Goal: Obtain resource: Download file/media

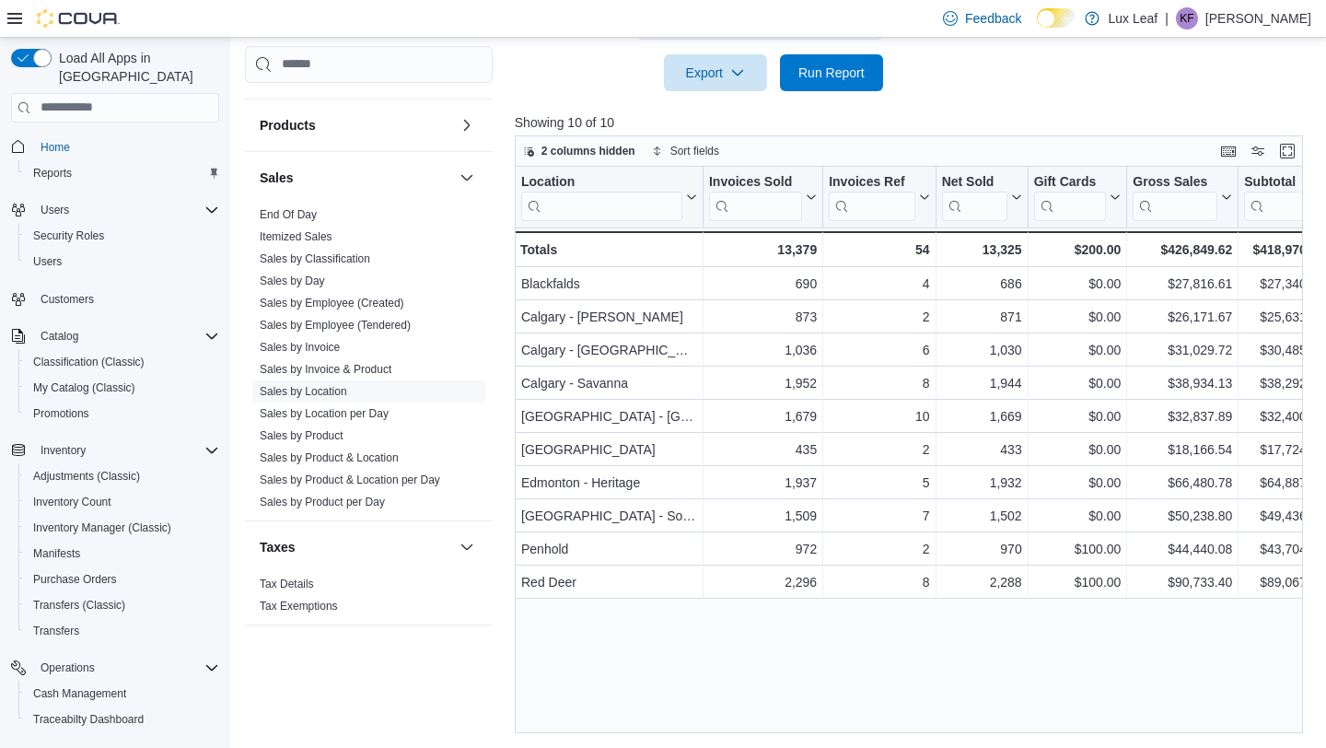
scroll to position [167, 0]
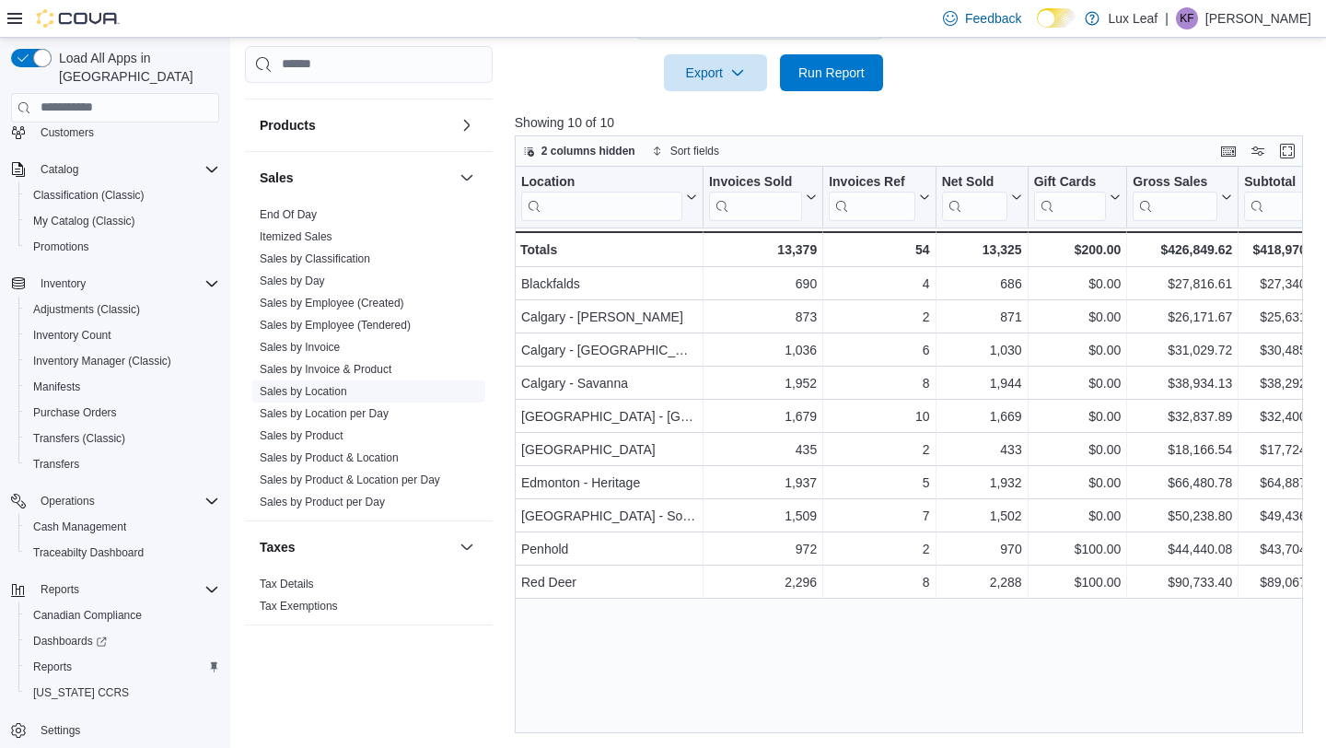
click at [322, 389] on link "Sales by Location" at bounding box center [303, 391] width 87 height 13
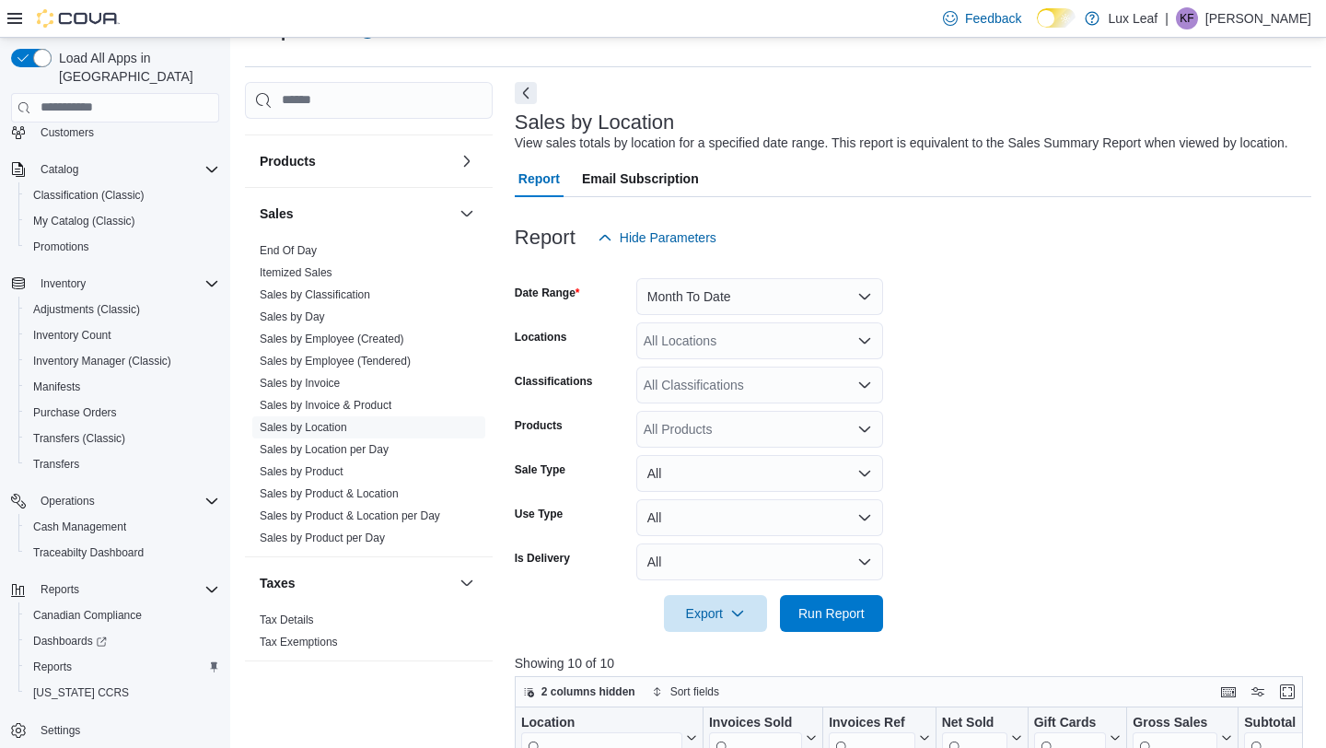
scroll to position [40, 0]
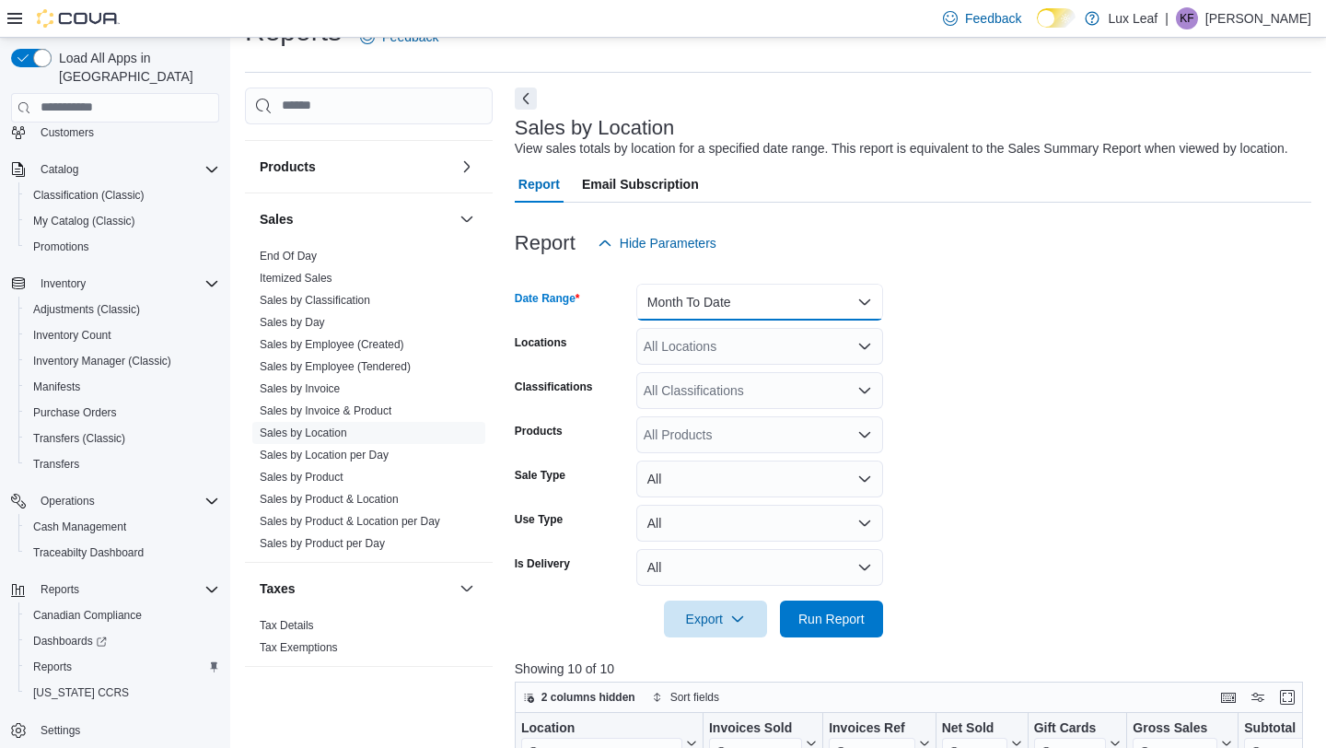
click at [723, 320] on button "Month To Date" at bounding box center [759, 302] width 247 height 37
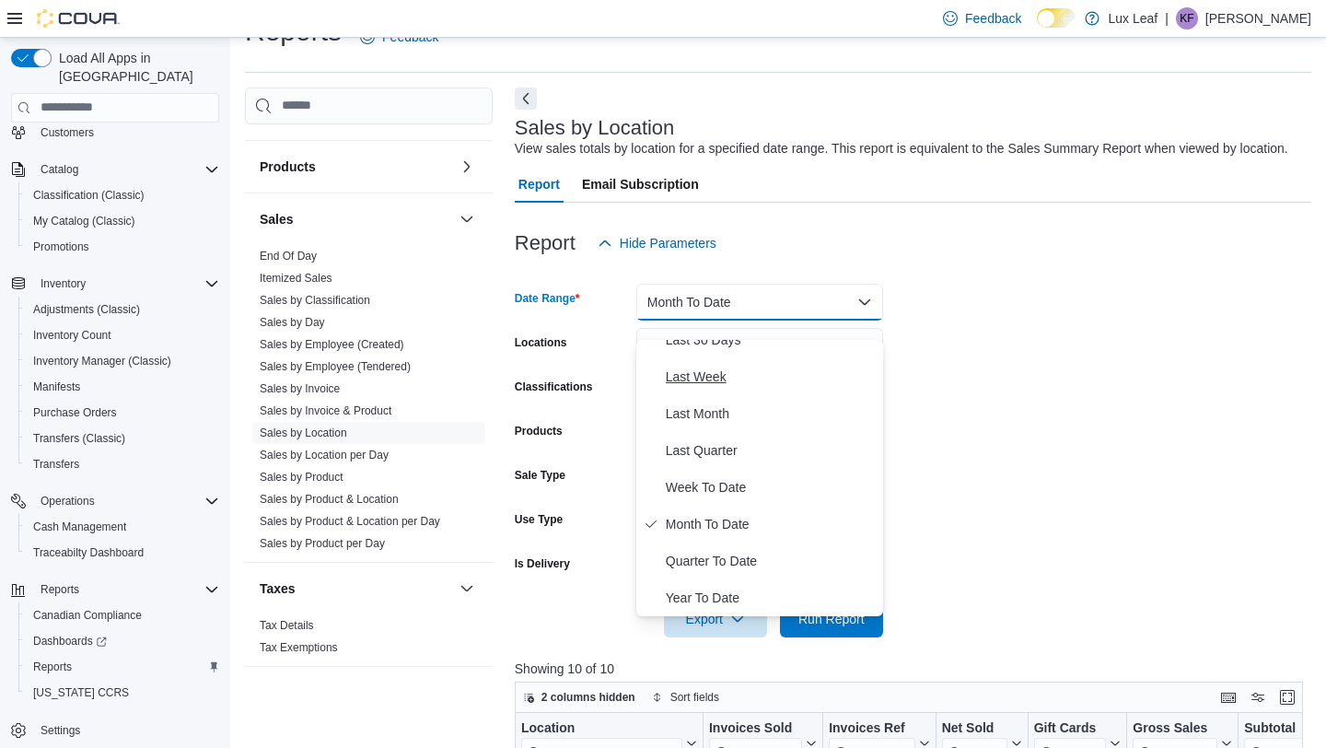
scroll to position [0, 0]
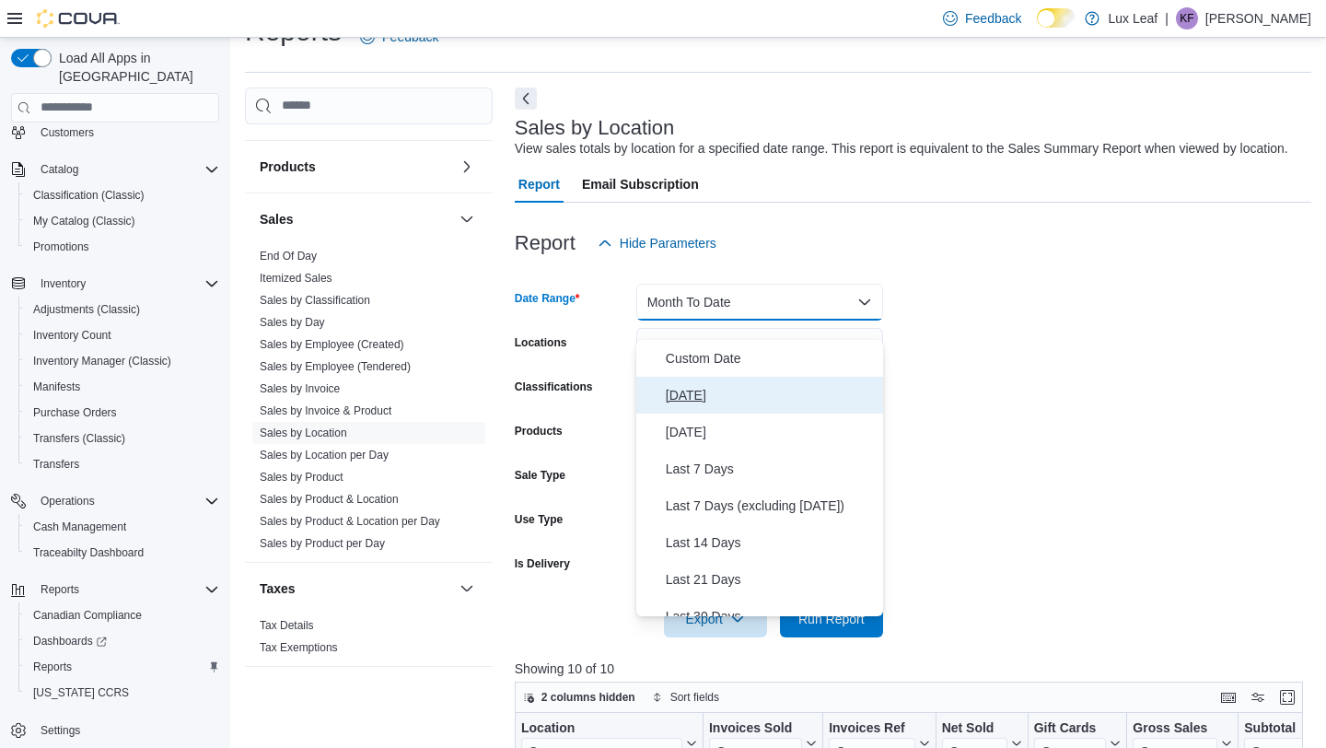
click at [722, 401] on span "[DATE]" at bounding box center [771, 395] width 210 height 22
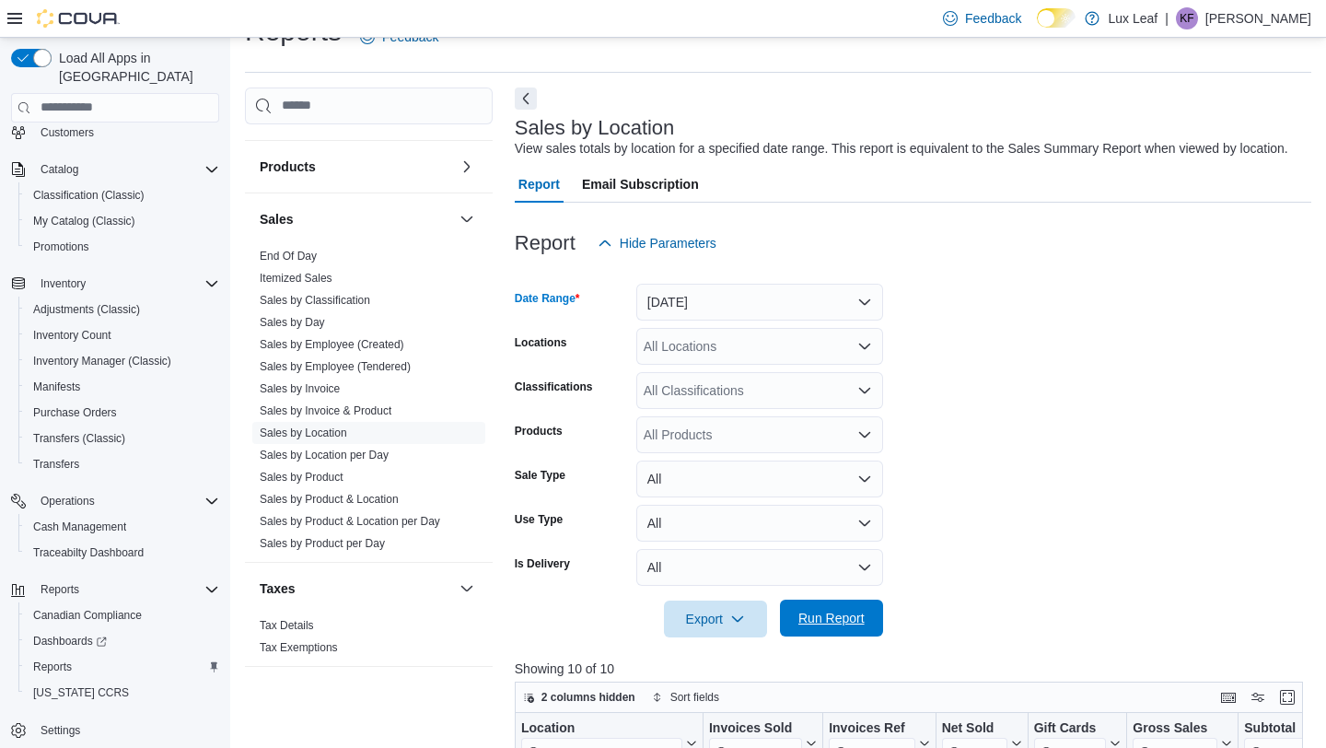
click at [819, 636] on span "Run Report" at bounding box center [831, 617] width 81 height 37
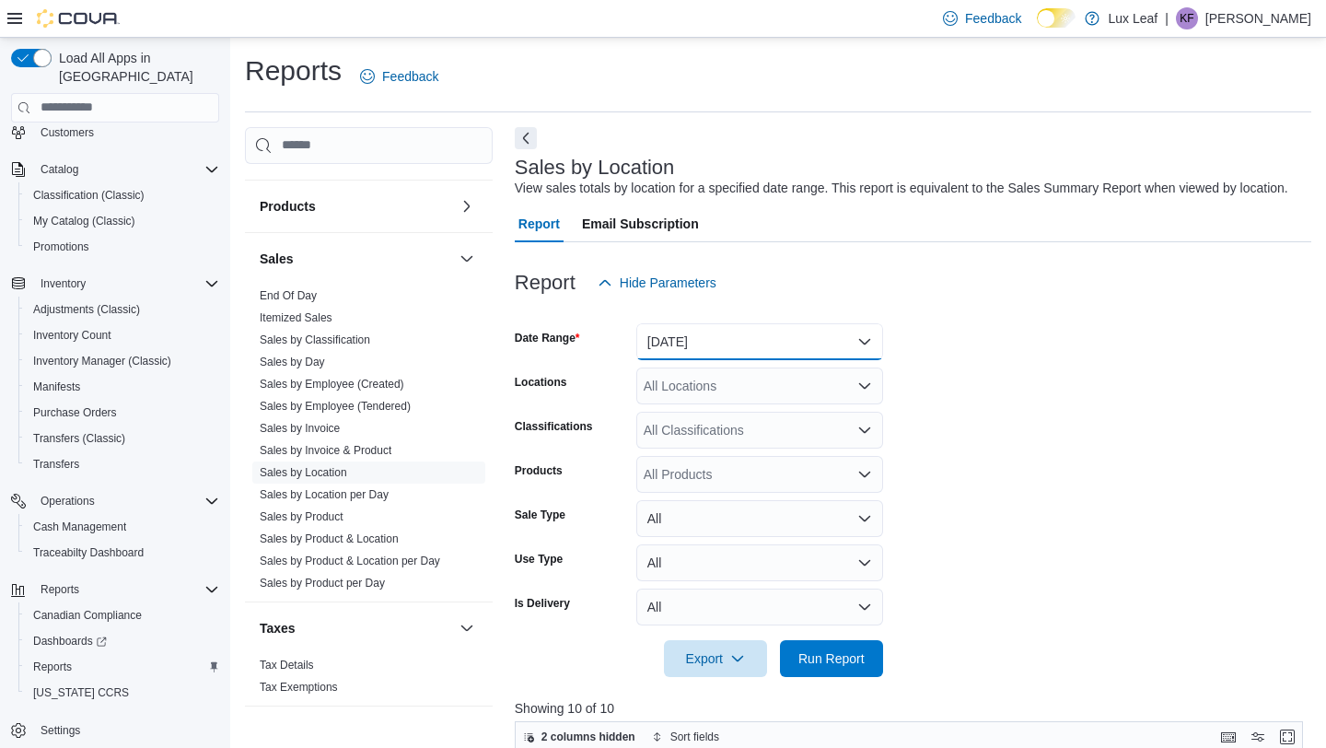
click at [675, 358] on button "[DATE]" at bounding box center [759, 341] width 247 height 37
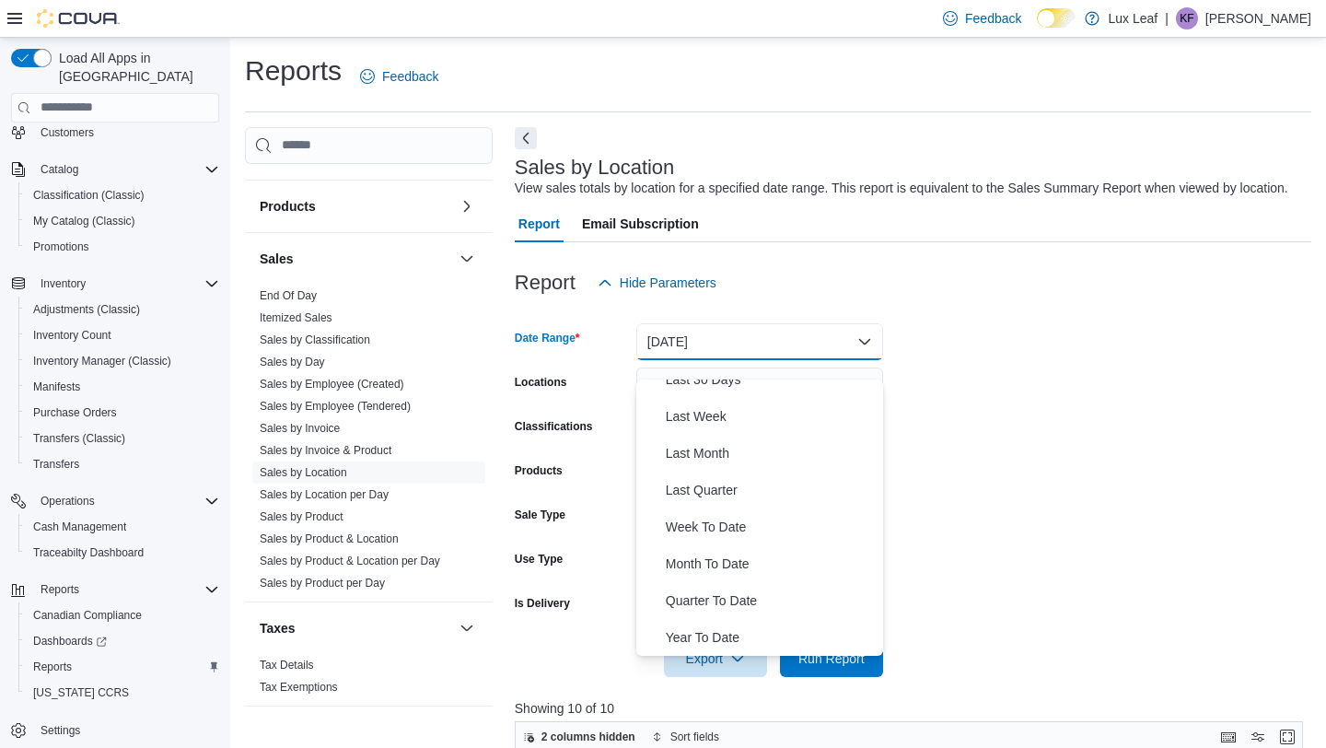
scroll to position [275, 0]
click at [368, 402] on link "Sales by Employee (Tendered)" at bounding box center [335, 406] width 151 height 13
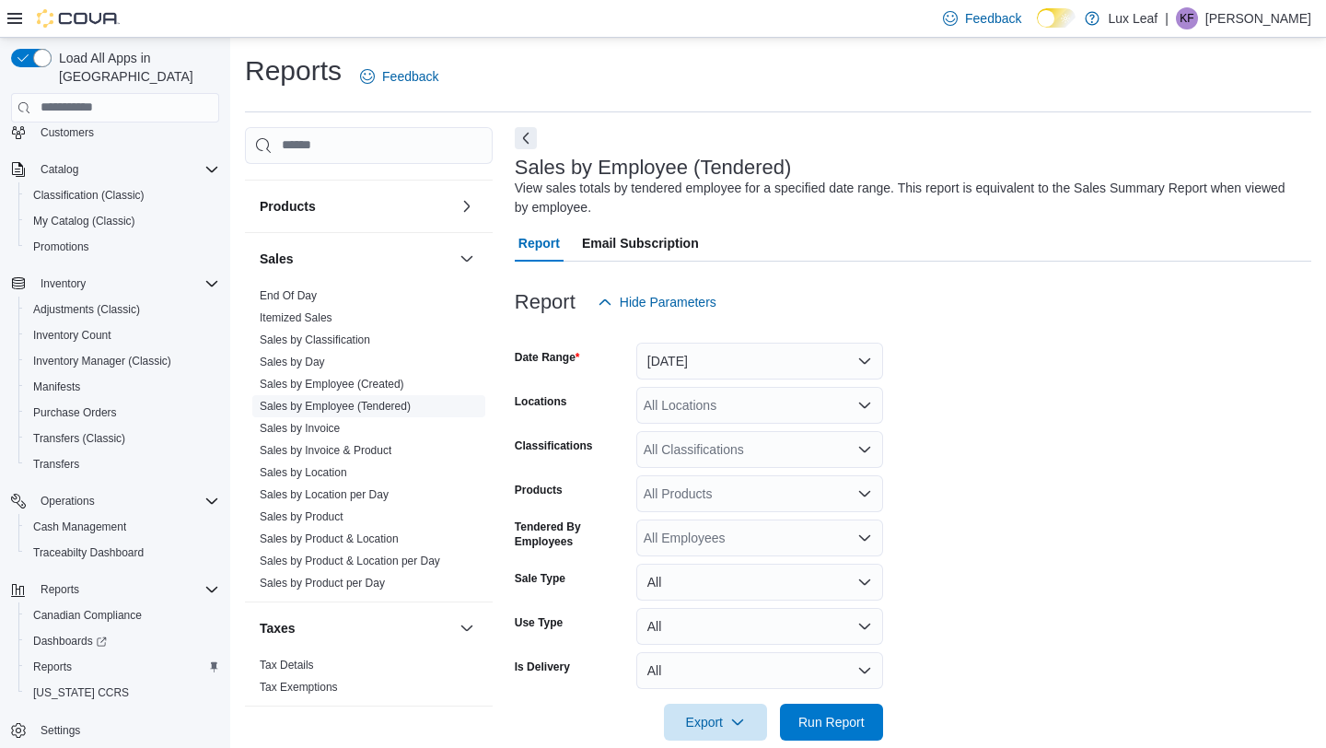
scroll to position [29, 0]
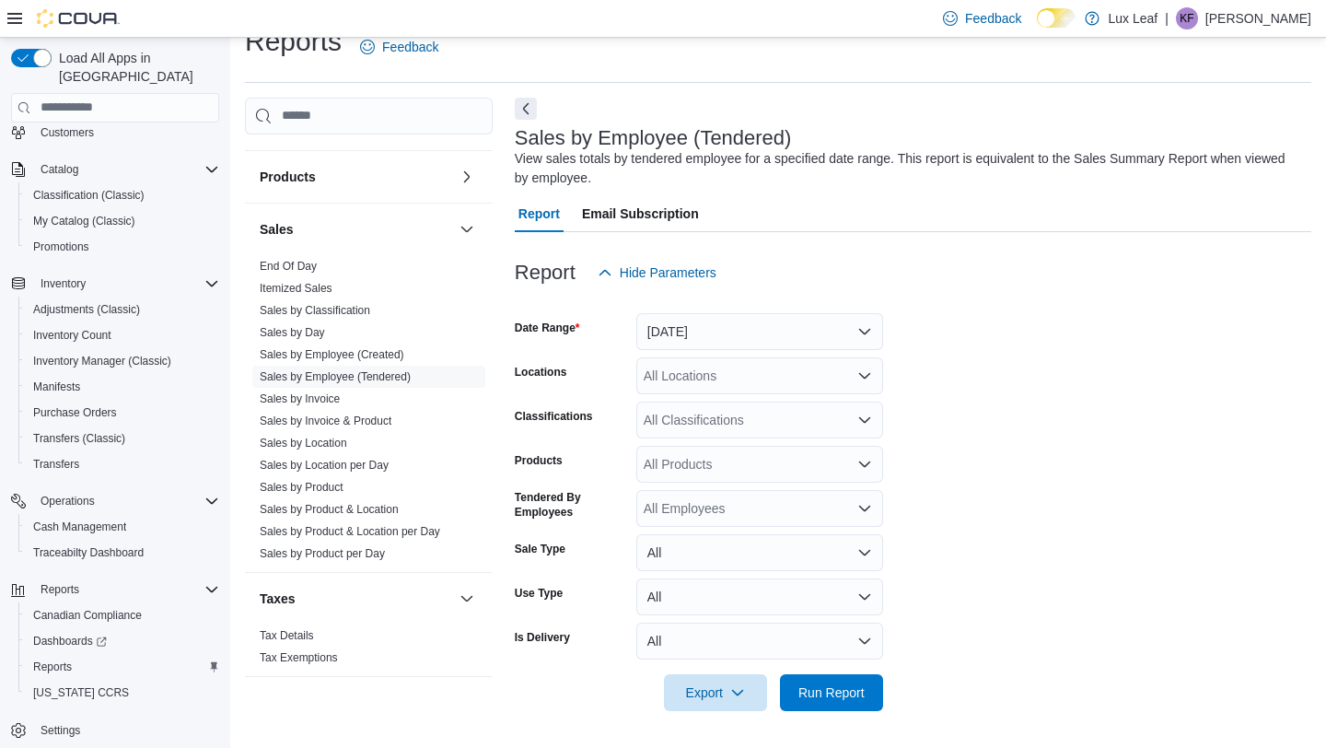
click at [691, 310] on div at bounding box center [913, 302] width 796 height 22
click at [698, 331] on button "[DATE]" at bounding box center [759, 331] width 247 height 37
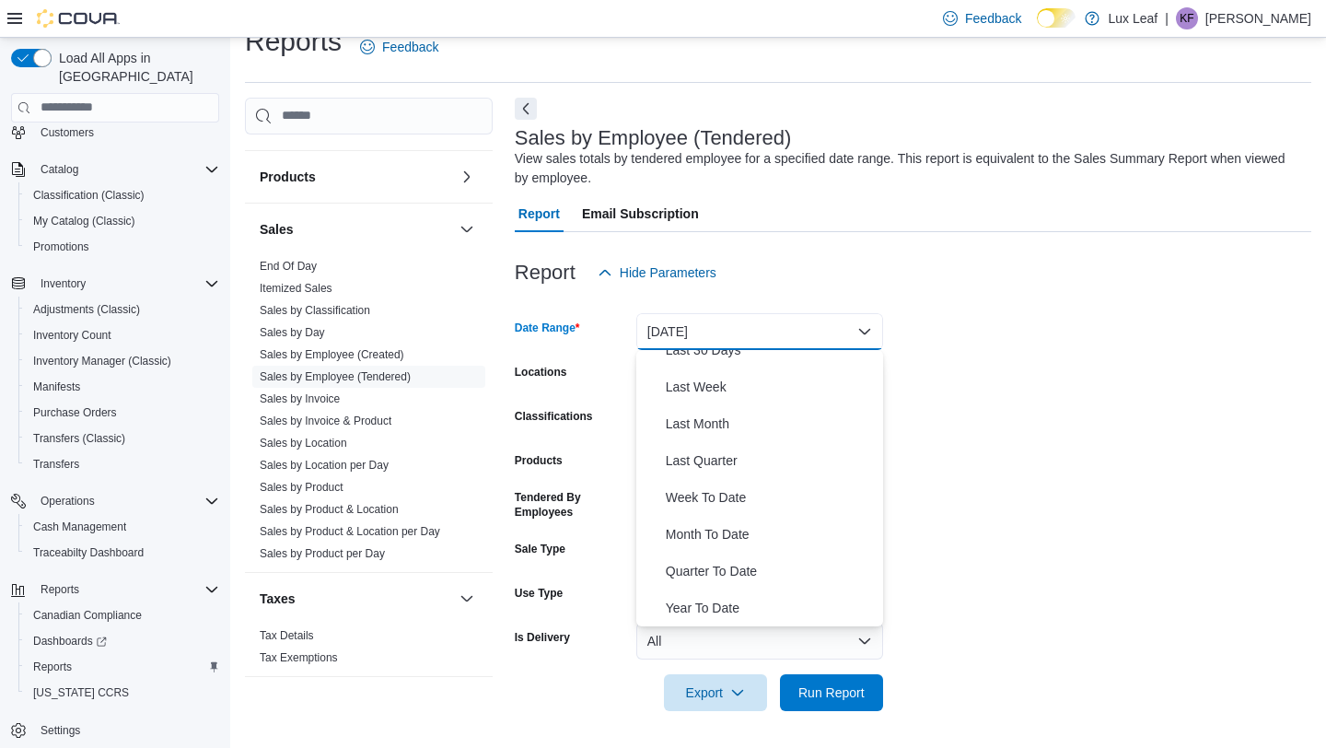
scroll to position [274, 0]
click at [728, 538] on span "Month To Date" at bounding box center [771, 536] width 210 height 22
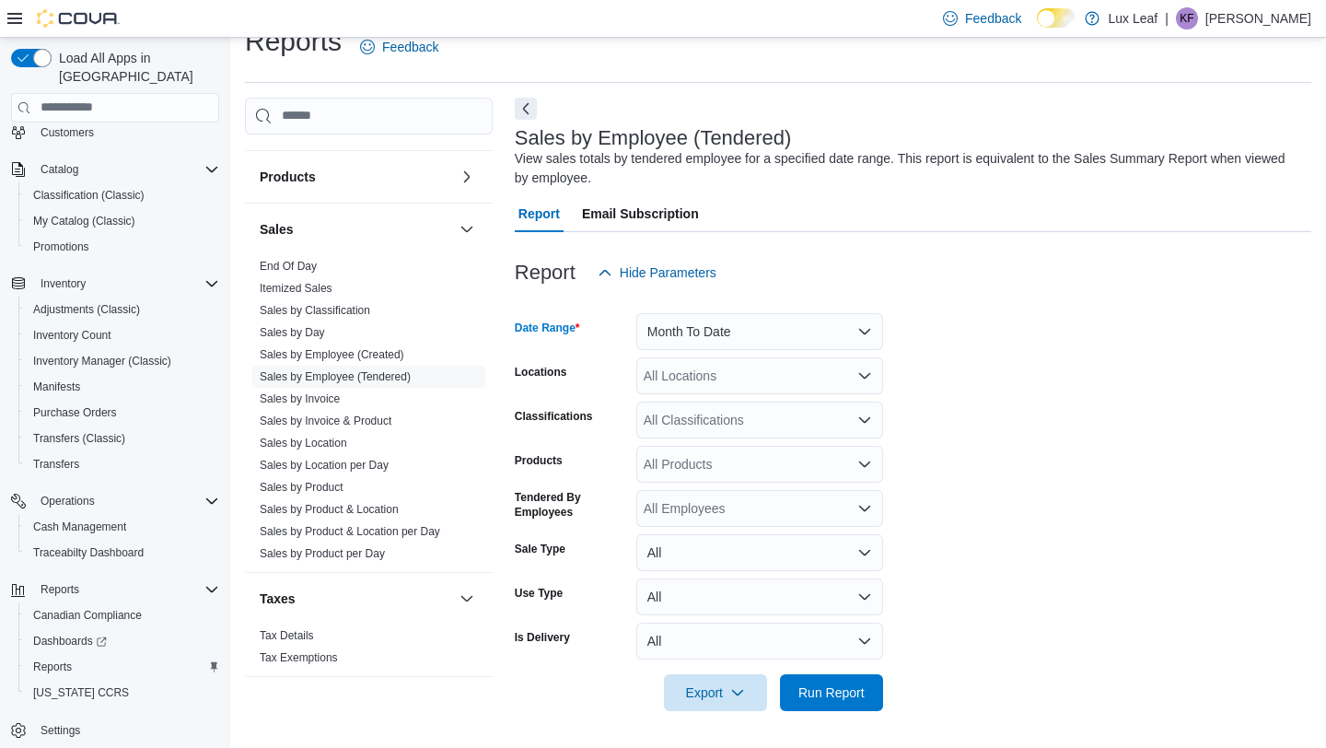
click at [719, 391] on div "All Locations" at bounding box center [759, 375] width 247 height 37
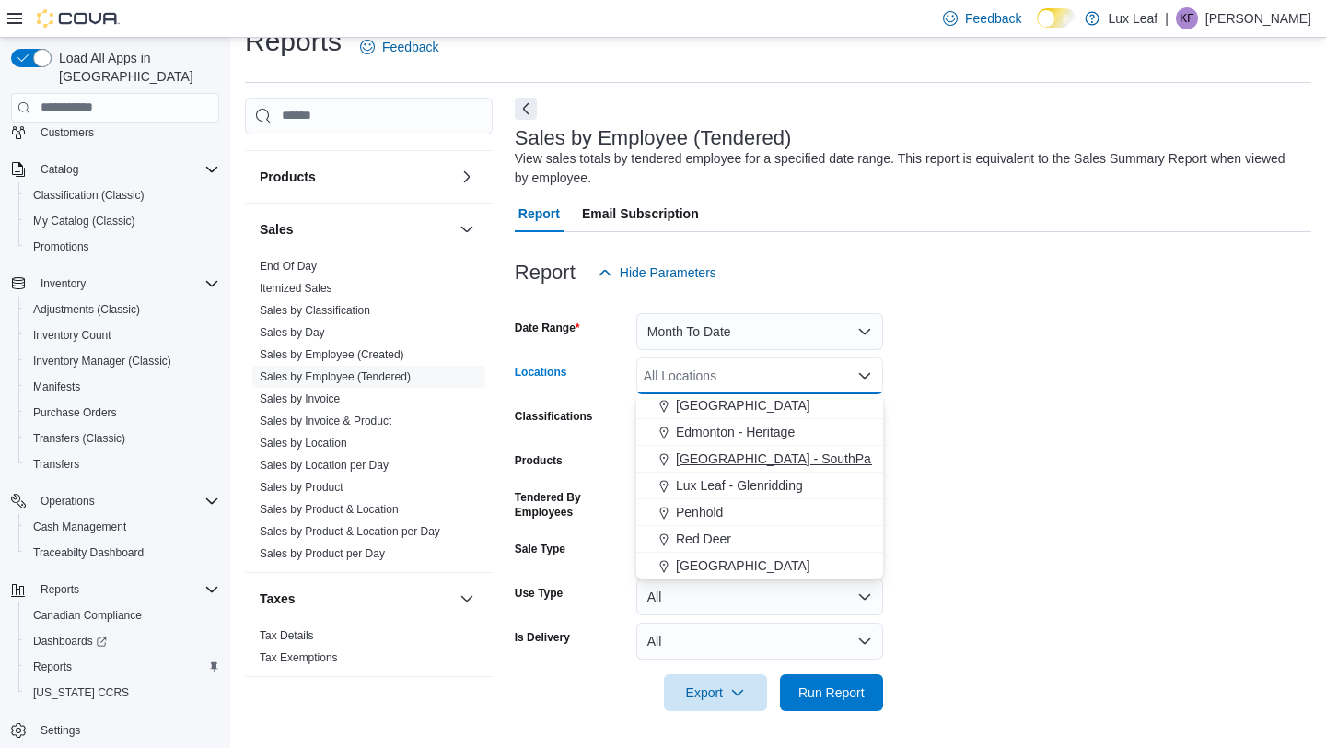
click at [789, 464] on span "[GEOGRAPHIC_DATA] - SouthPark" at bounding box center [779, 458] width 206 height 18
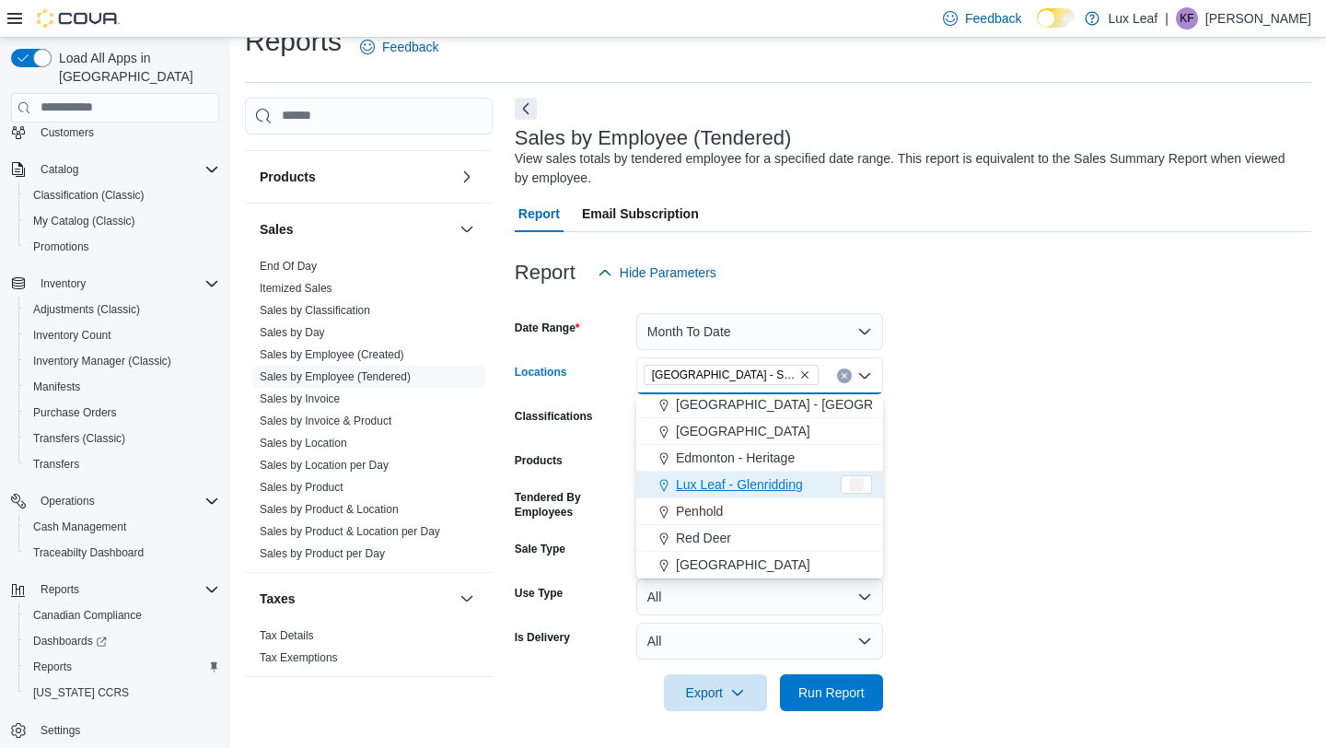
scroll to position [136, 0]
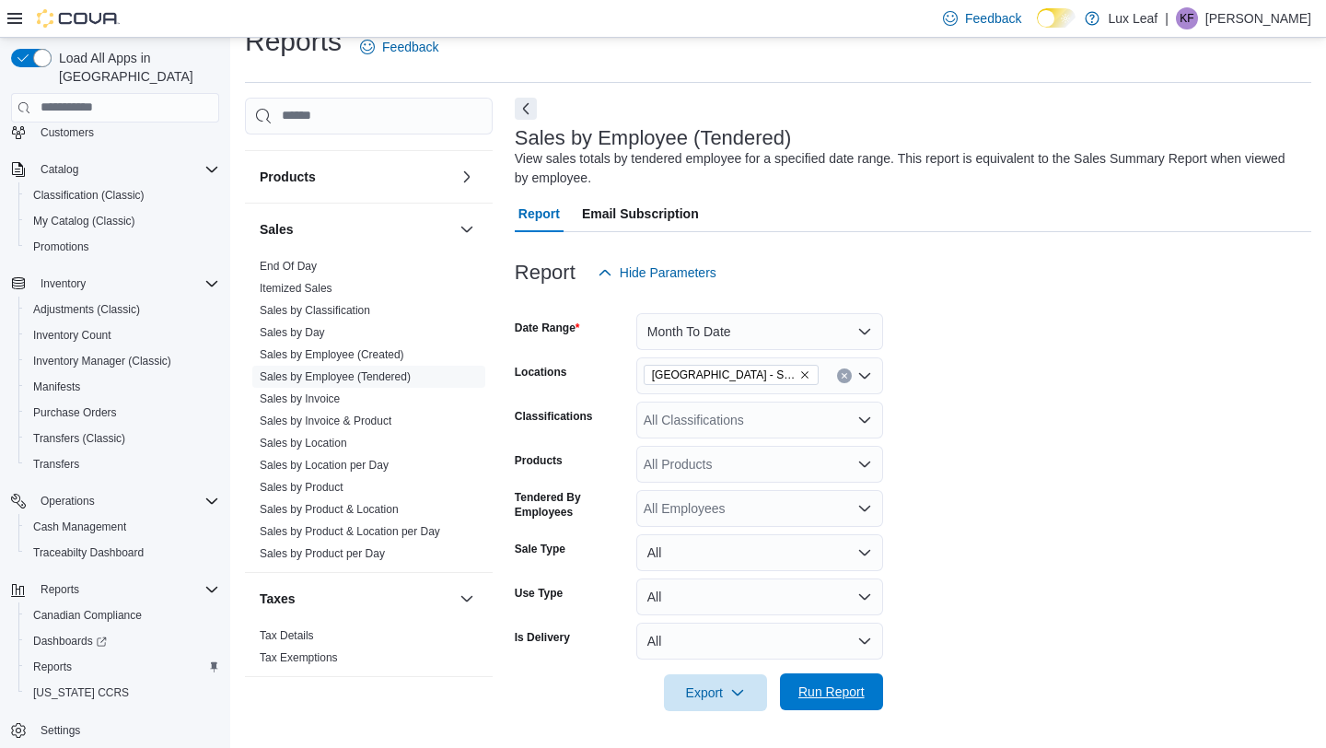
click at [826, 691] on span "Run Report" at bounding box center [831, 691] width 66 height 18
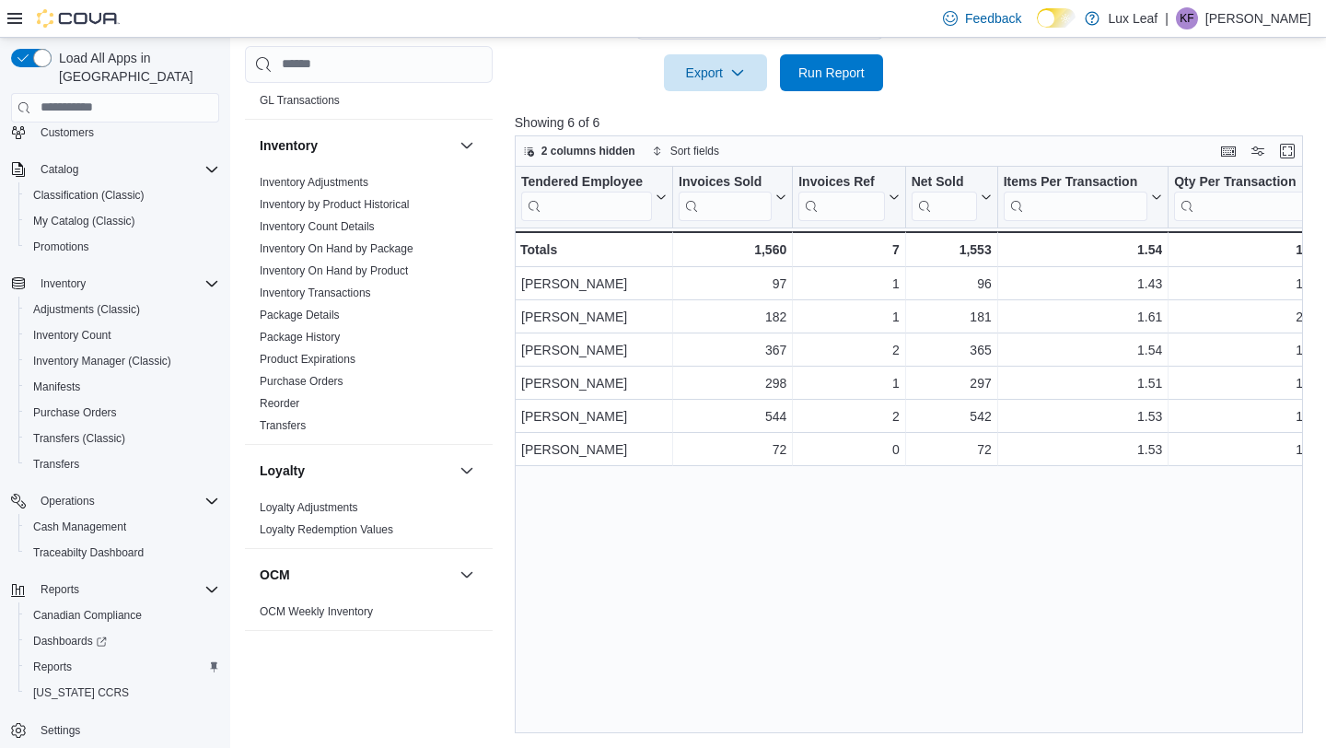
scroll to position [462, 0]
click at [378, 269] on link "Inventory On Hand by Product" at bounding box center [334, 269] width 148 height 13
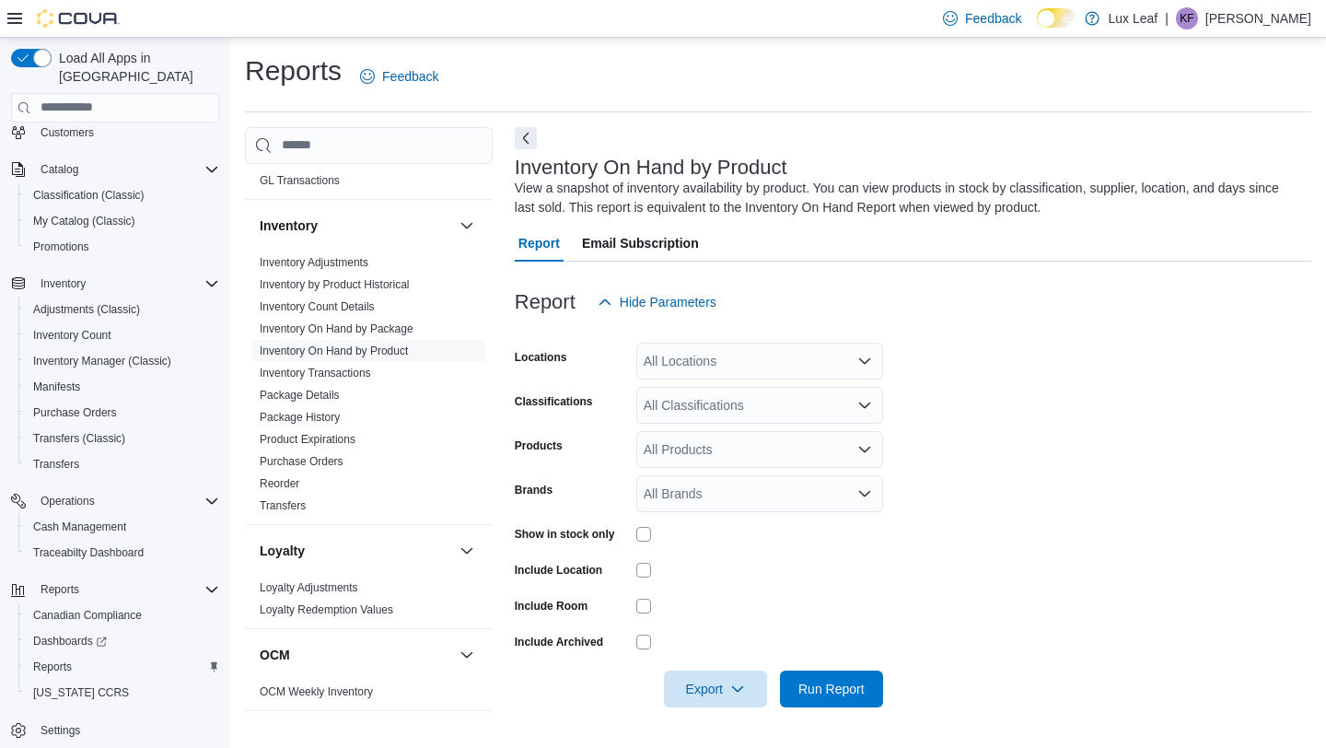
click at [706, 354] on div "All Locations" at bounding box center [759, 361] width 247 height 37
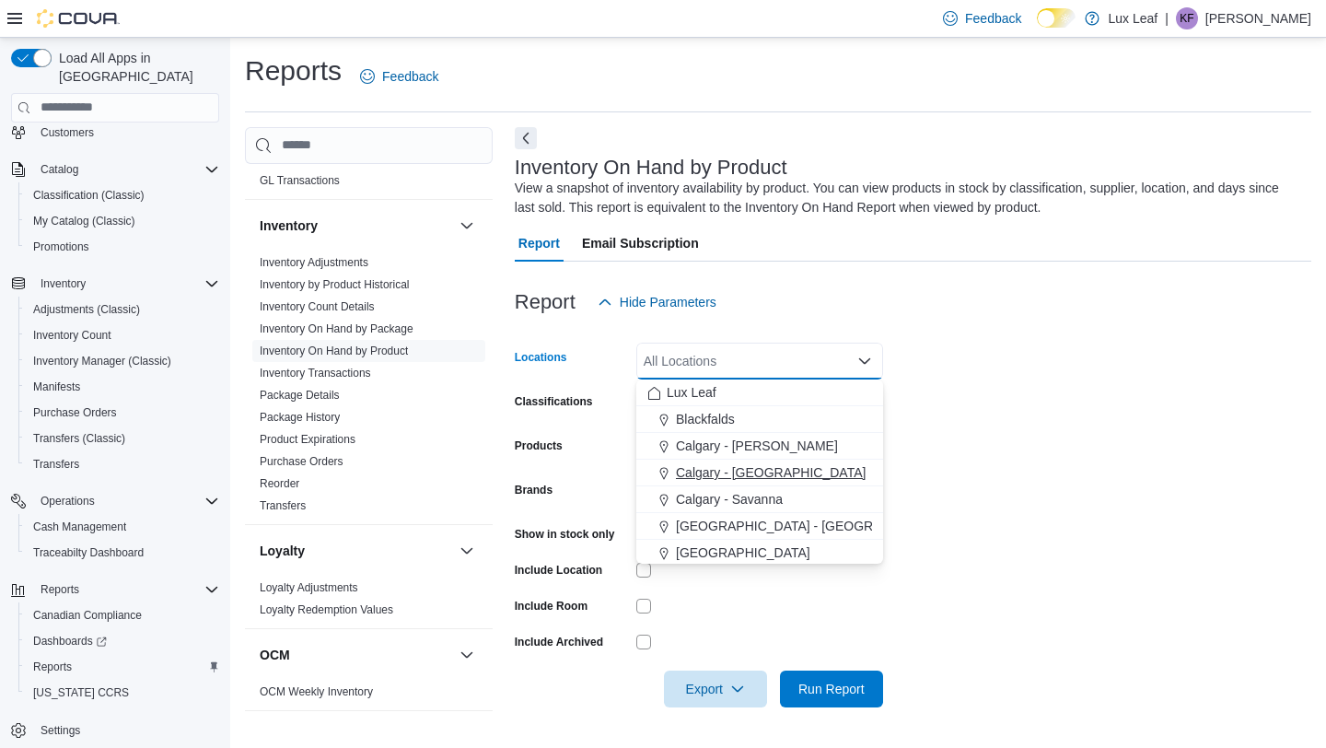
scroll to position [163, 0]
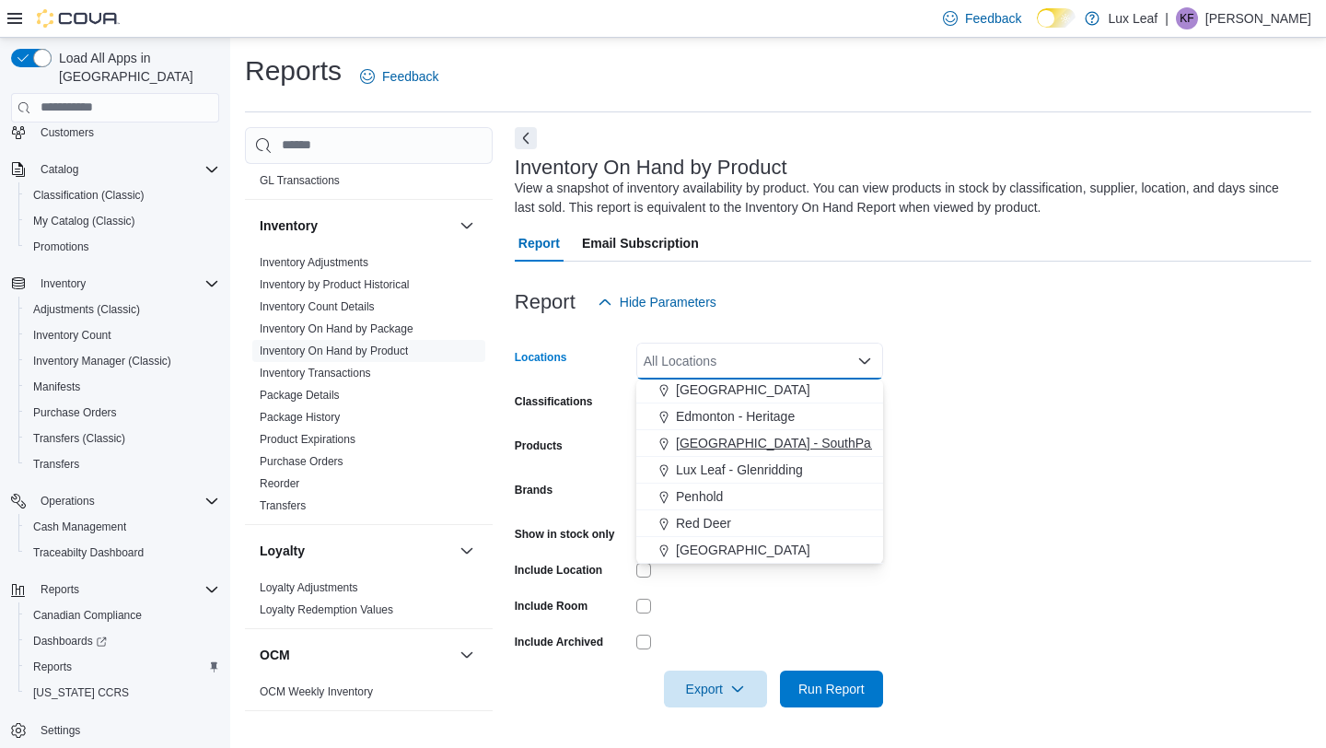
click at [770, 449] on span "[GEOGRAPHIC_DATA] - SouthPark" at bounding box center [779, 443] width 206 height 18
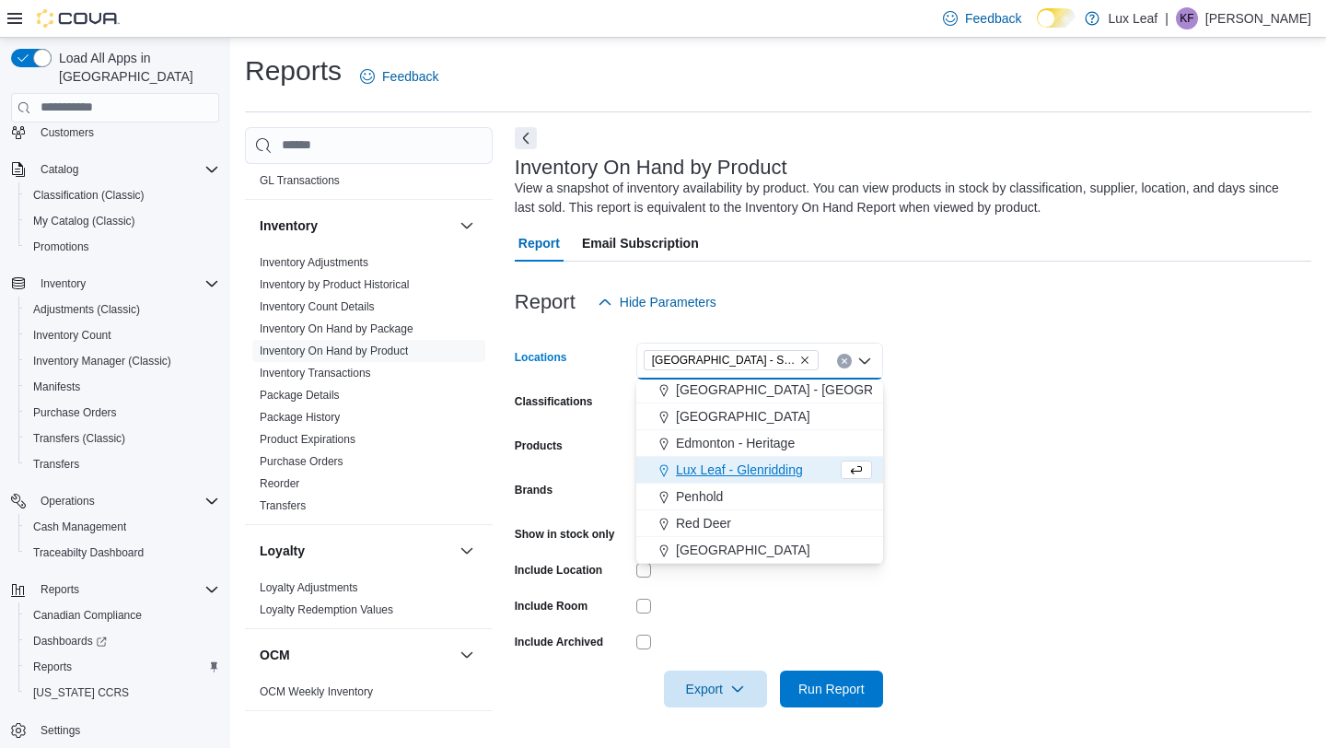
scroll to position [136, 0]
click at [586, 431] on div "Products" at bounding box center [572, 449] width 114 height 37
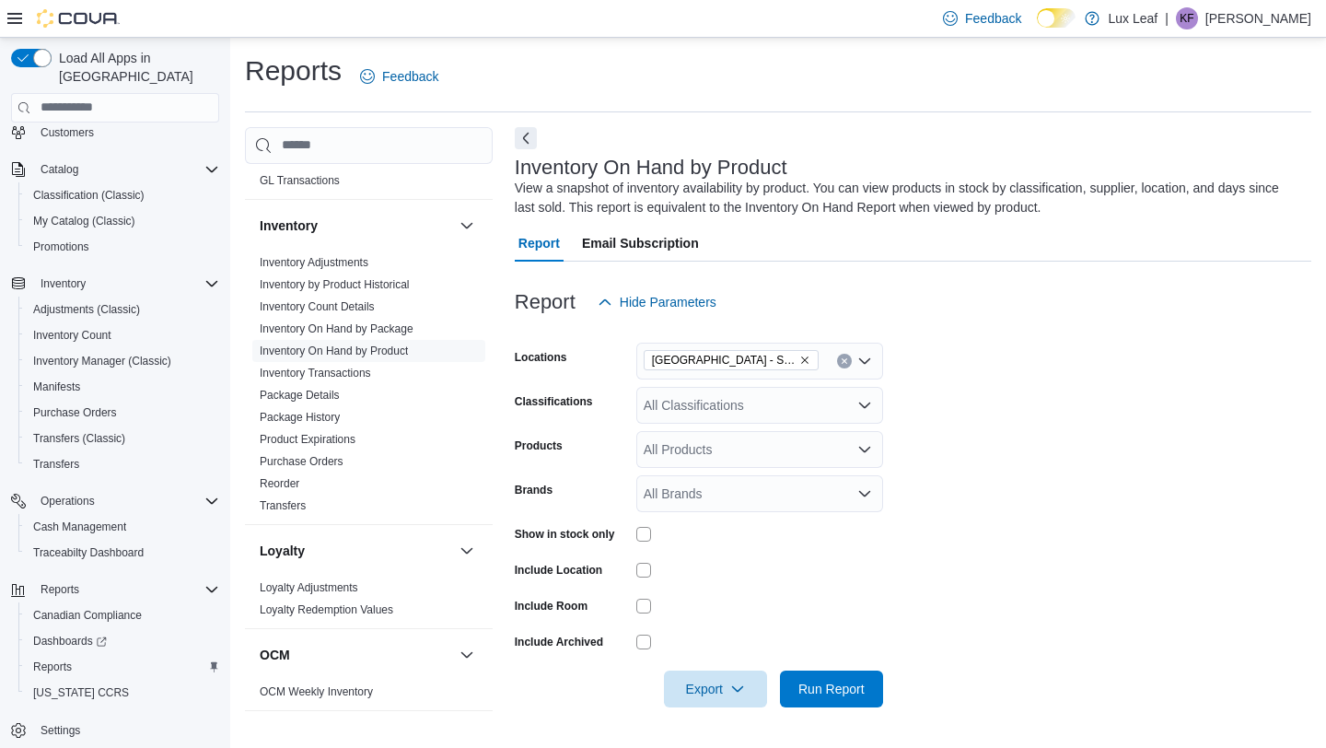
click at [668, 410] on div "All Classifications" at bounding box center [759, 405] width 247 height 37
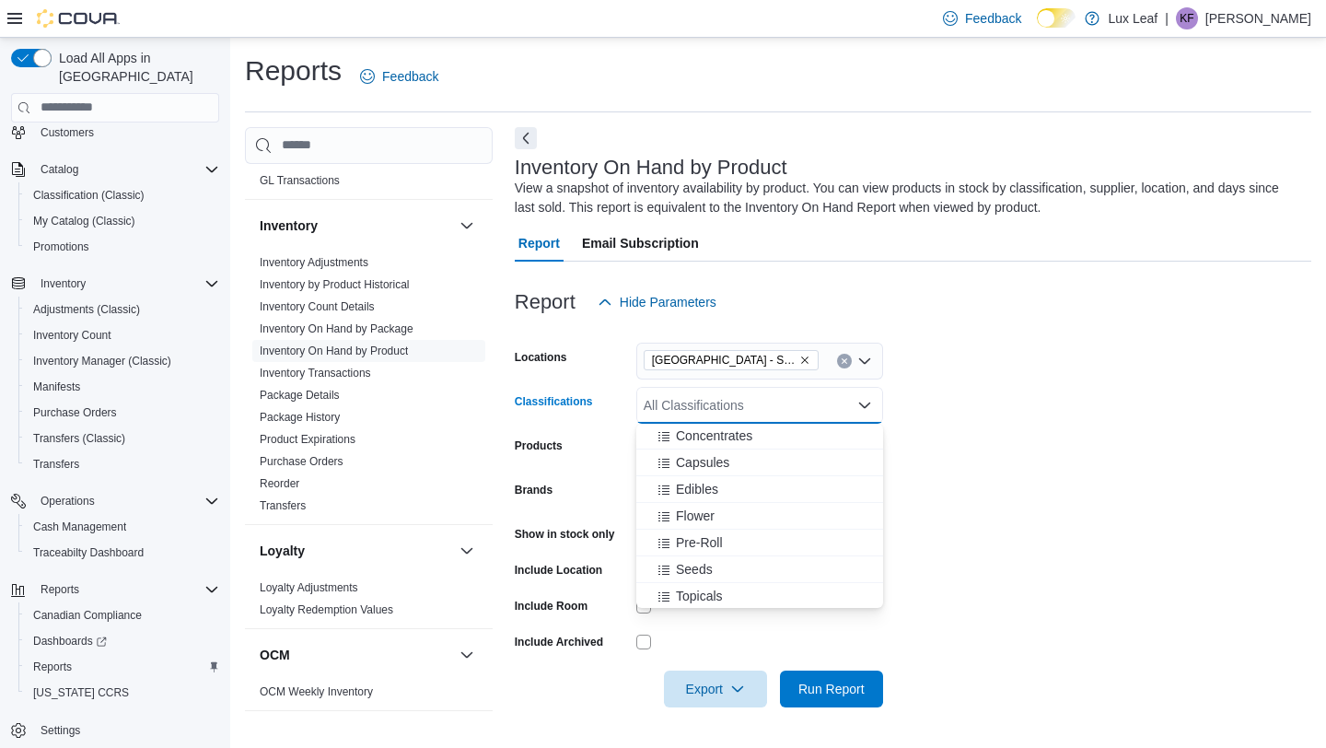
scroll to position [396, 0]
click at [709, 548] on span "Pre-Roll" at bounding box center [699, 548] width 47 height 18
click at [1067, 445] on form "Locations [GEOGRAPHIC_DATA] - [GEOGRAPHIC_DATA] Classifications Pre-Roll Combo …" at bounding box center [913, 513] width 796 height 387
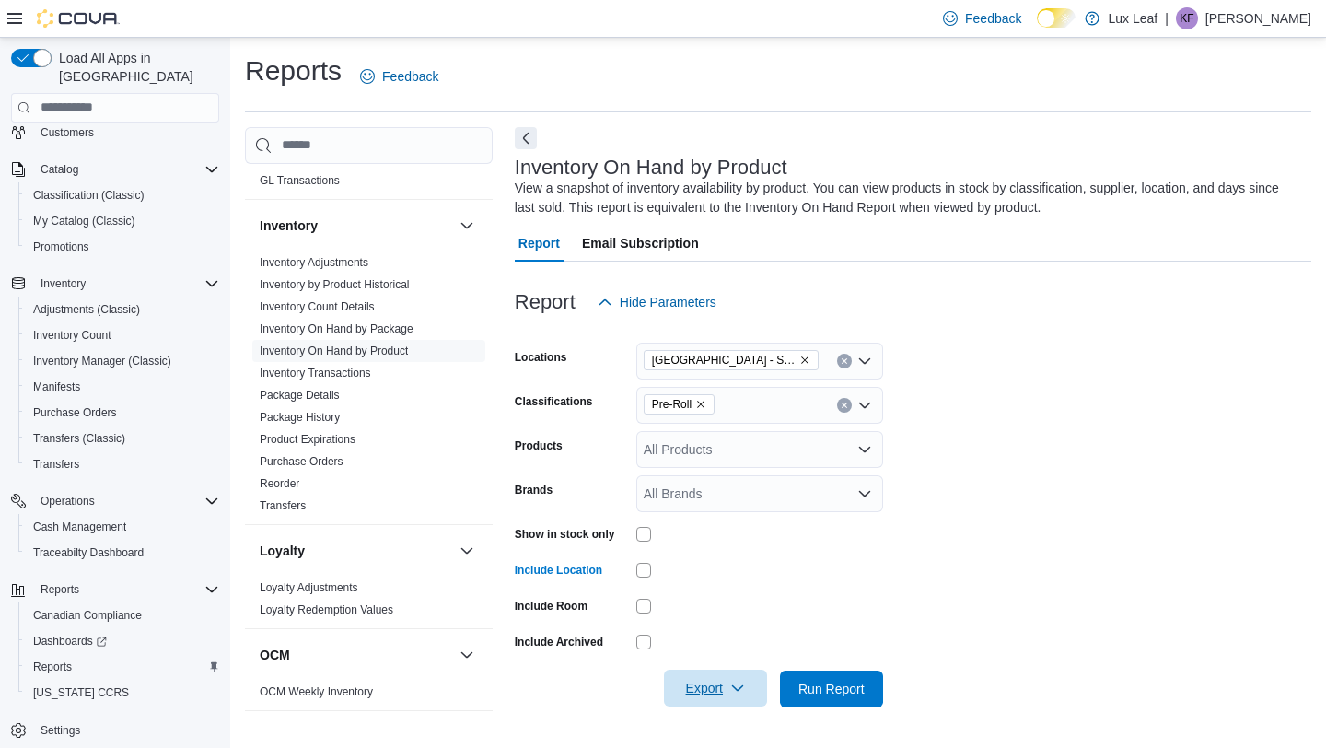
click at [706, 692] on span "Export" at bounding box center [715, 687] width 81 height 37
click at [733, 608] on span "Export to Csv" at bounding box center [716, 612] width 83 height 15
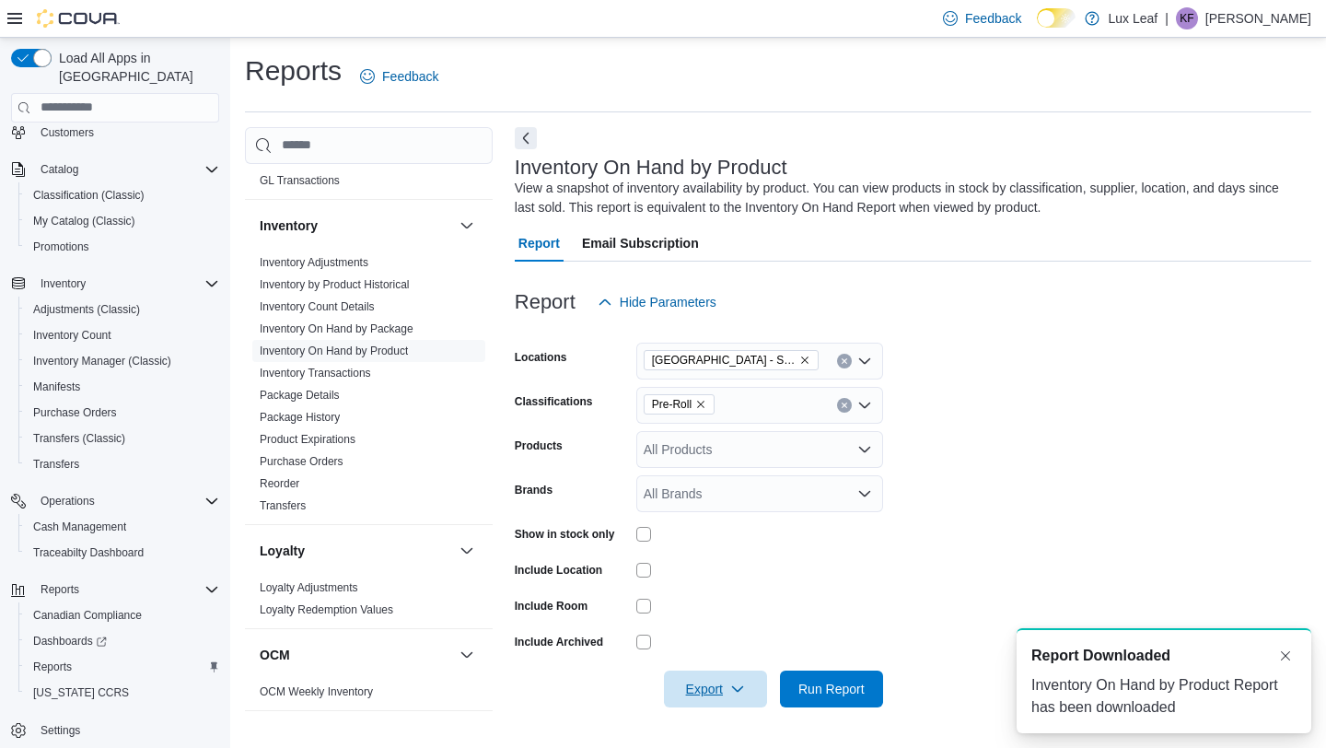
scroll to position [0, 0]
